Goal: Navigation & Orientation: Find specific page/section

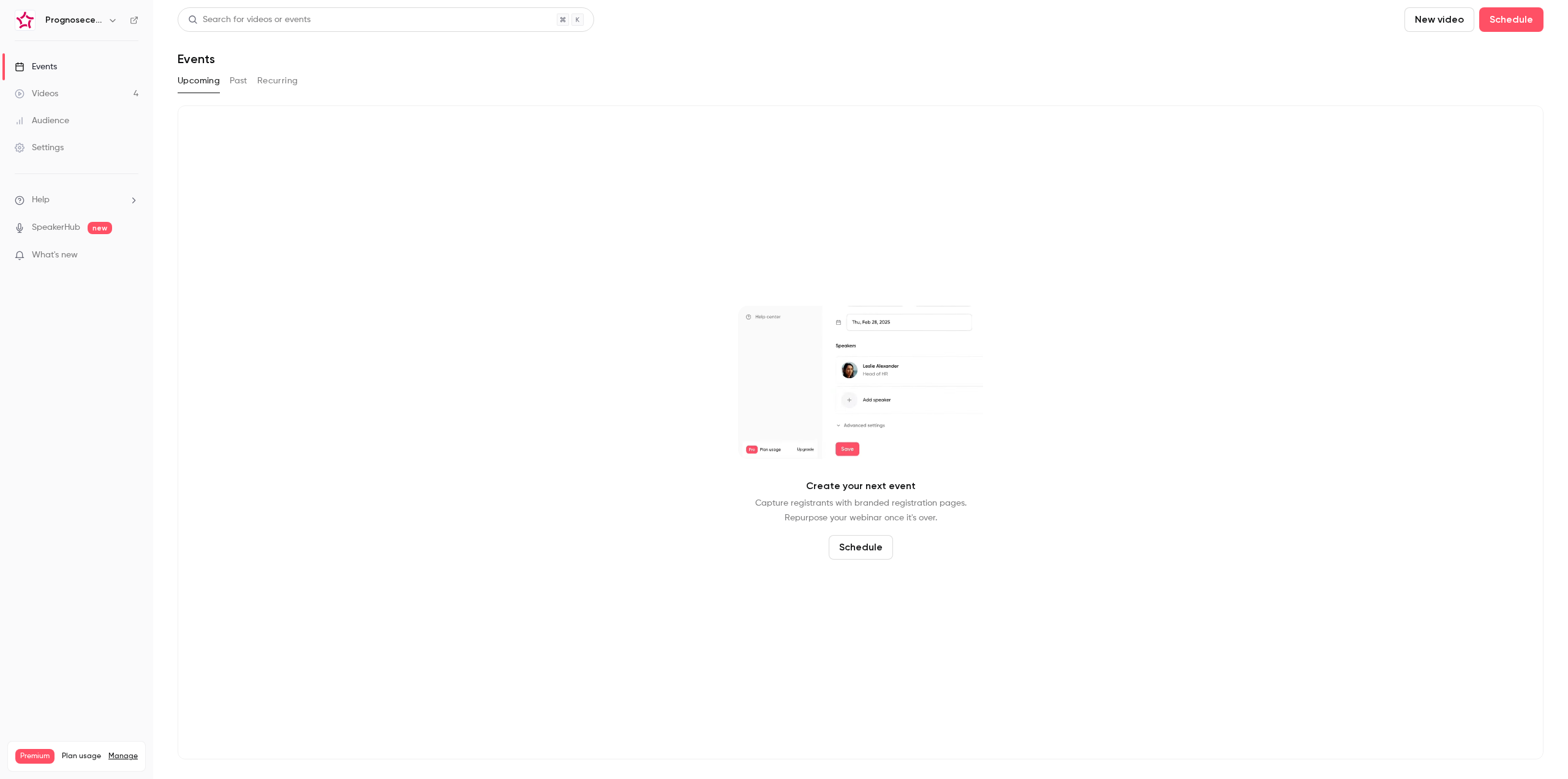
click at [105, 17] on button "button" at bounding box center [112, 20] width 15 height 15
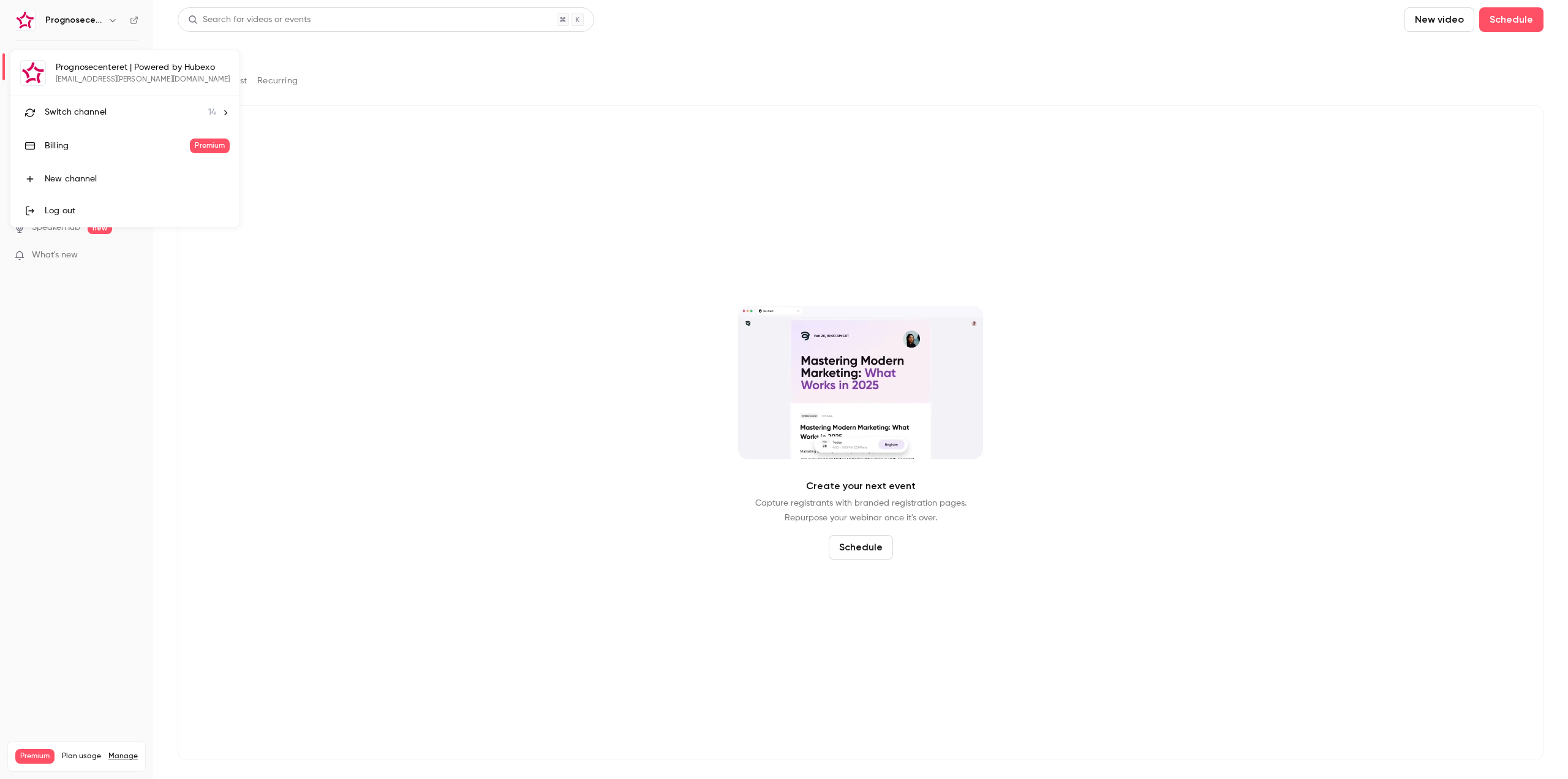
click at [93, 106] on span "Switch channel" at bounding box center [75, 112] width 62 height 13
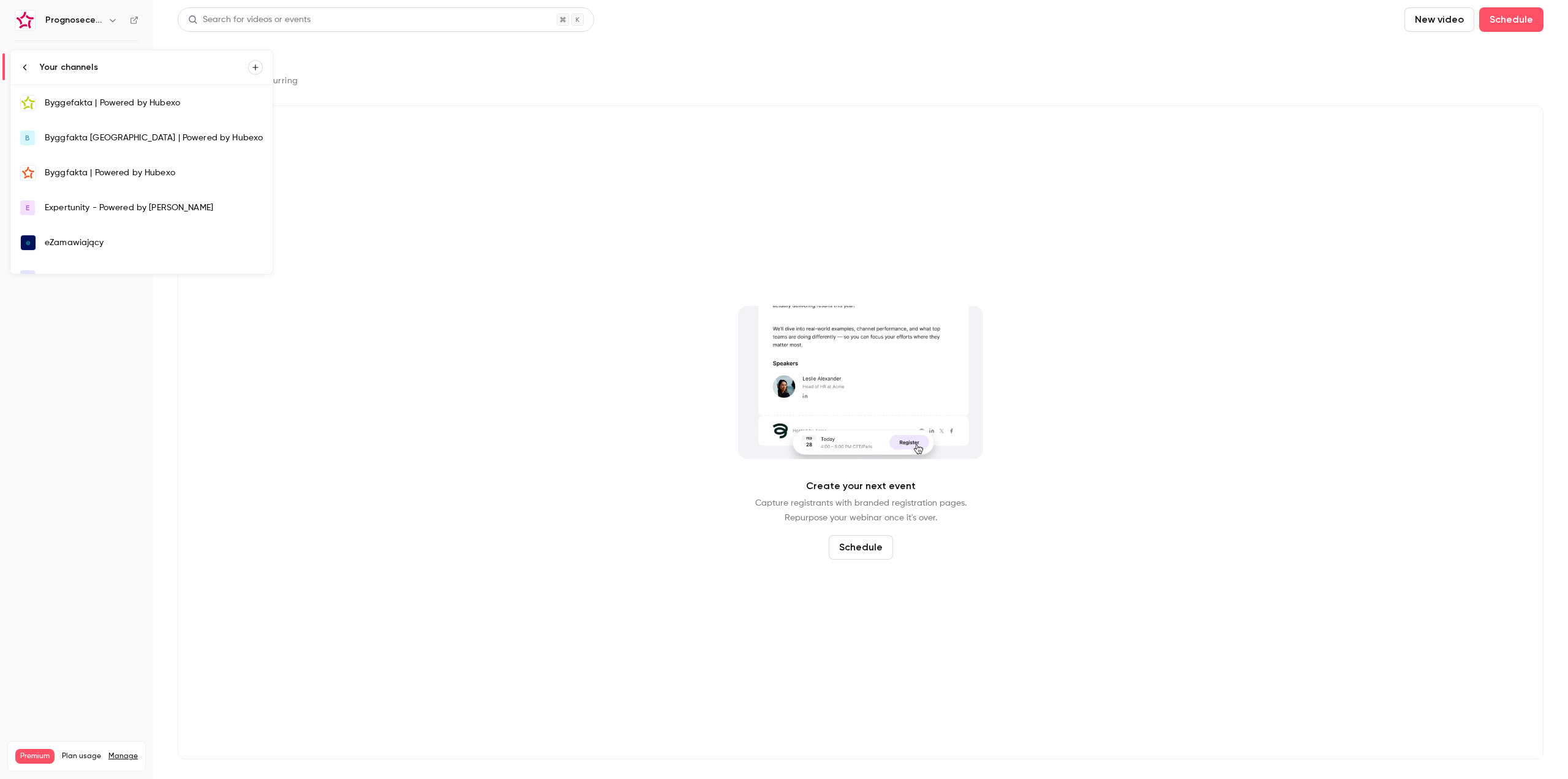
click at [139, 103] on div "Byggefakta | Powered by Hubexo" at bounding box center [154, 103] width 218 height 12
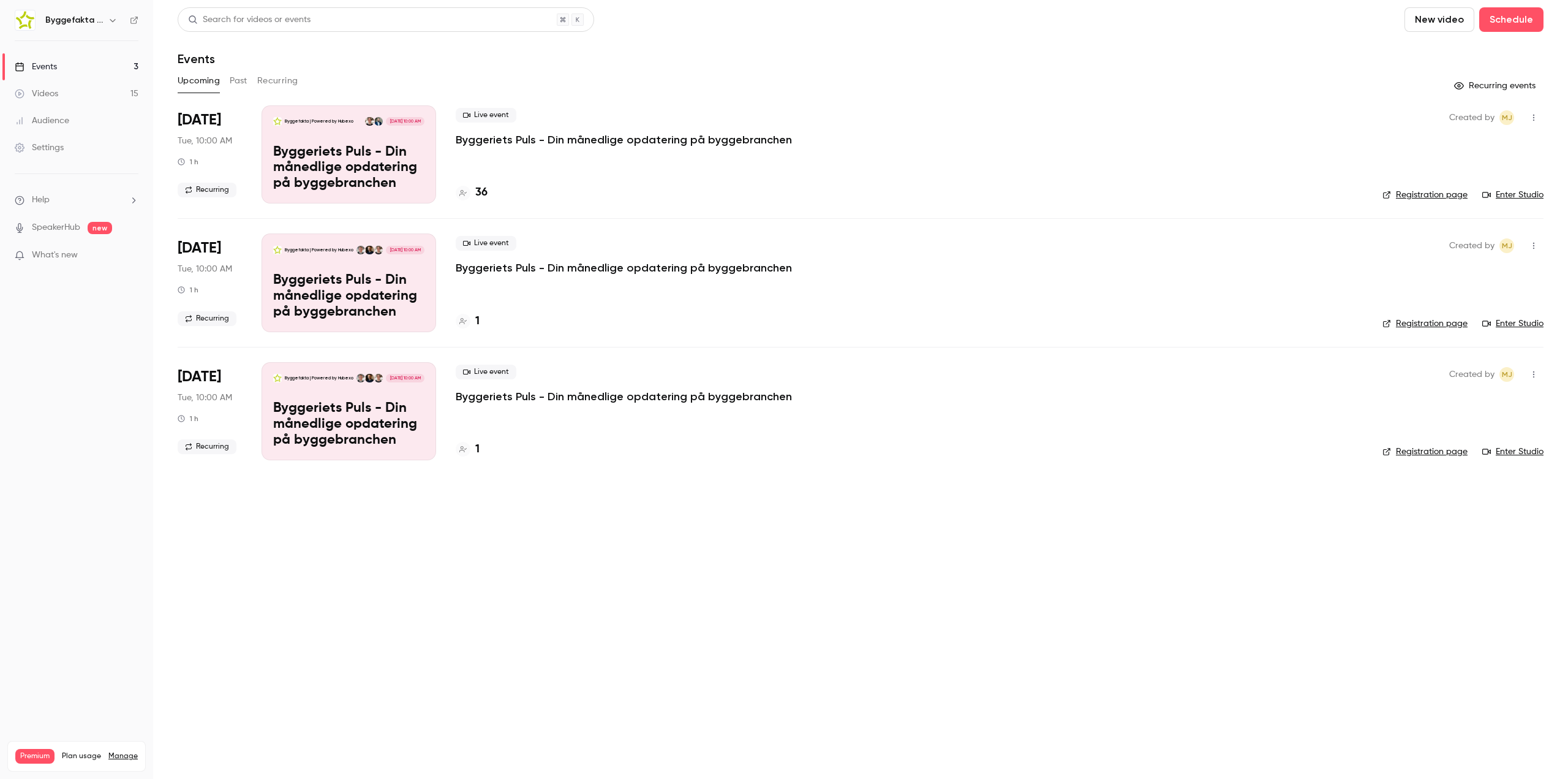
click at [596, 138] on p "Byggeriets Puls - Din månedlige opdatering på byggebranchen" at bounding box center [624, 139] width 336 height 15
click at [409, 574] on main "Search for videos or events New video Schedule Events Upcoming Past Recurring R…" at bounding box center [860, 389] width 1415 height 779
click at [954, 517] on main "Search for videos or events New video Schedule Events Upcoming Past Recurring R…" at bounding box center [860, 389] width 1415 height 779
